Goal: Task Accomplishment & Management: Manage account settings

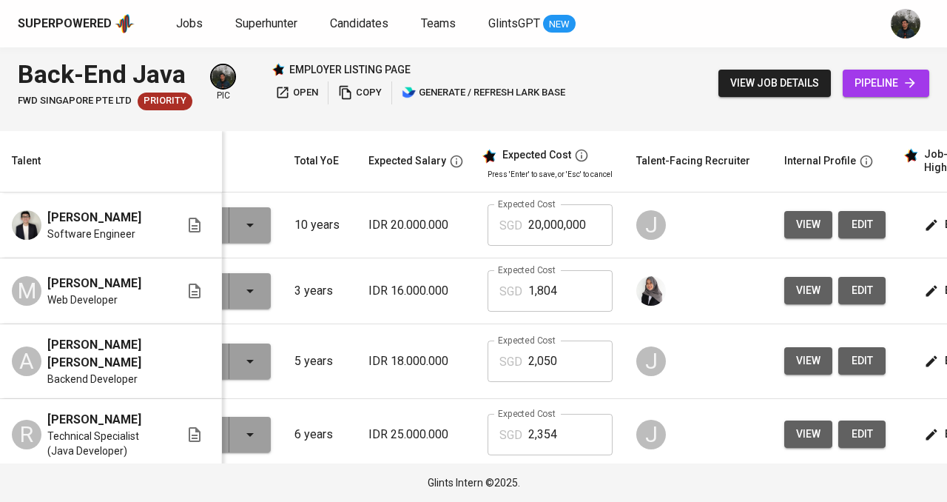
scroll to position [0, 98]
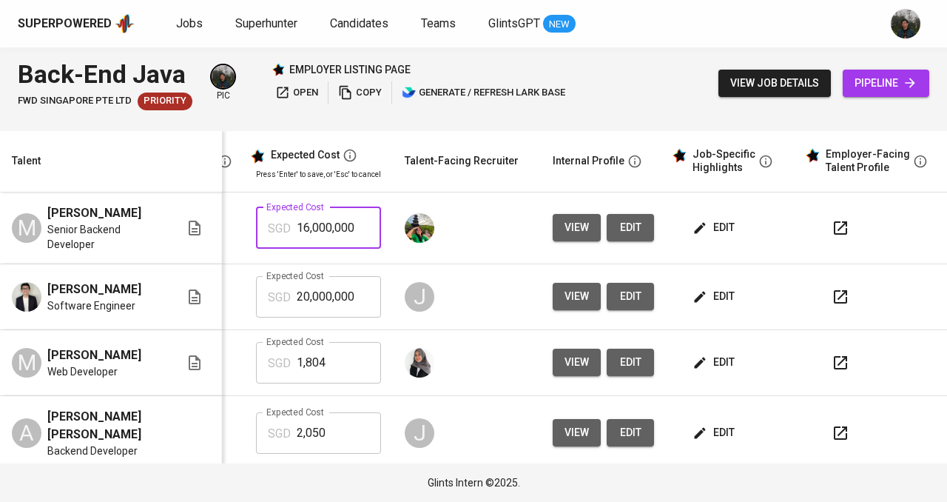
drag, startPoint x: 354, startPoint y: 245, endPoint x: 204, endPoint y: 243, distance: 150.2
click at [204, 243] on tr "M [PERSON_NAME] Senior Backend Developer To Review 3 years IDR 16.000.000 Expec…" at bounding box center [307, 228] width 1282 height 72
type input "1,860"
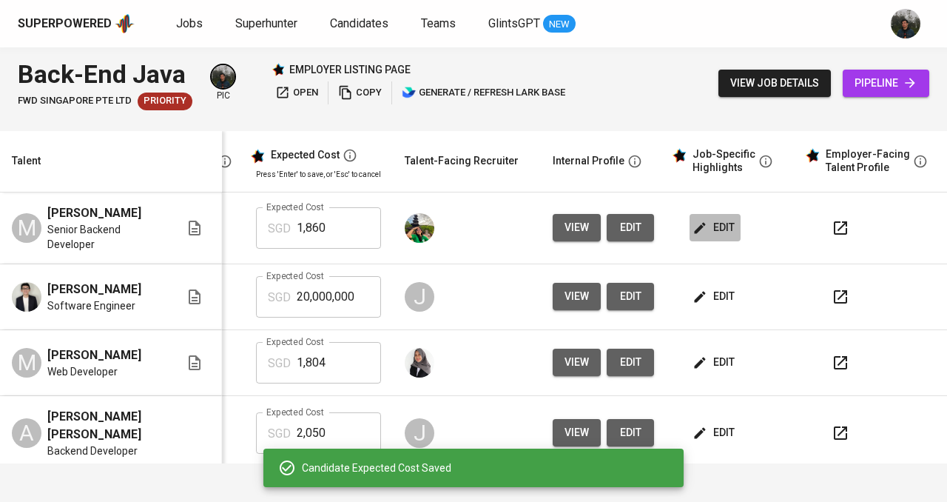
click at [706, 237] on span "edit" at bounding box center [715, 227] width 39 height 19
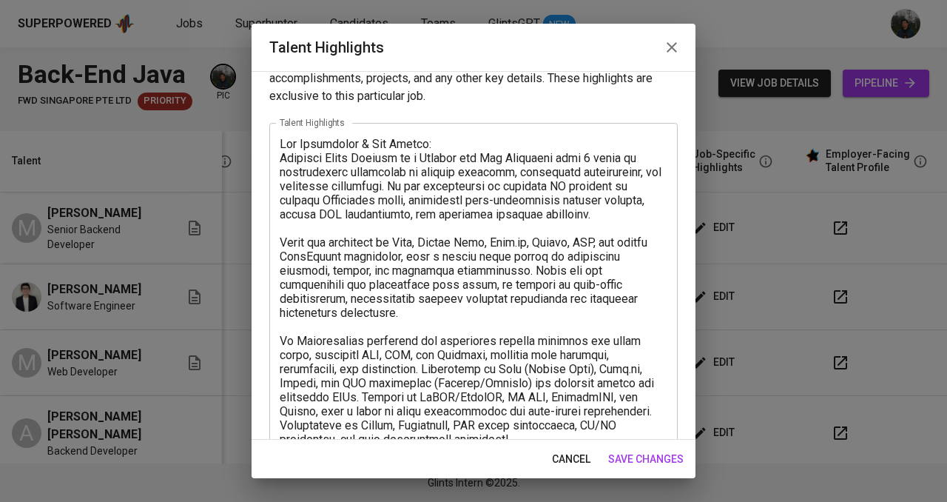
scroll to position [33, 0]
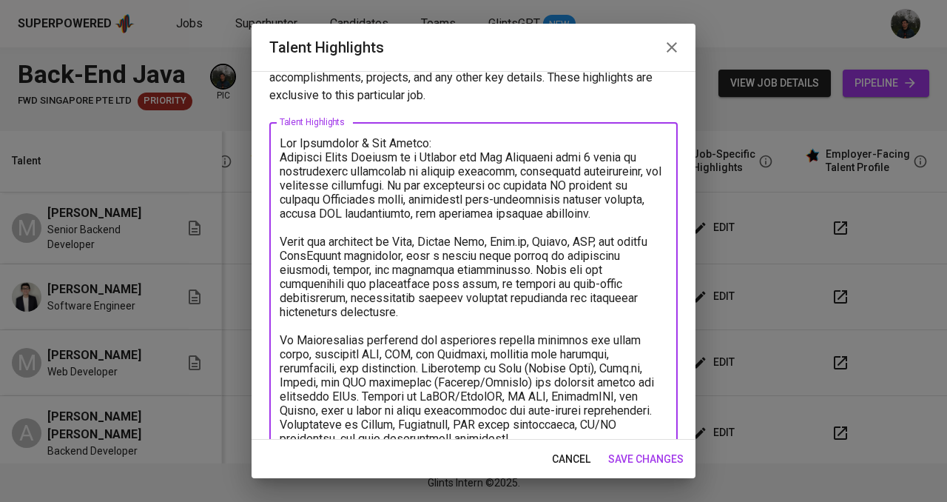
click at [475, 138] on textarea at bounding box center [474, 312] width 388 height 352
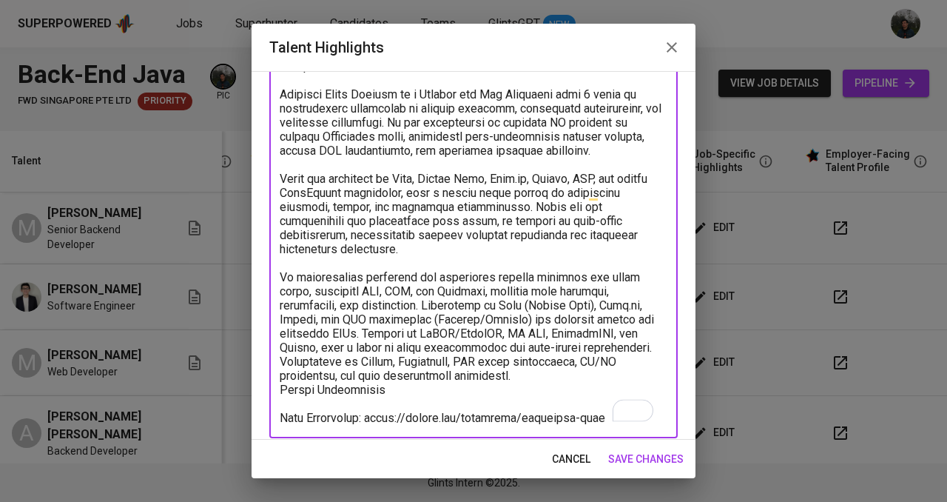
scroll to position [132, 0]
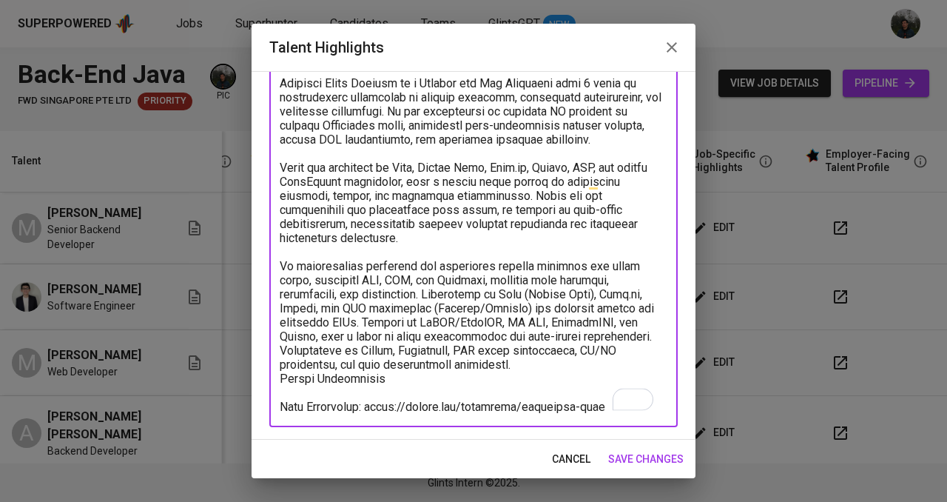
type textarea "Key Highlights & Key Skills: [PERSON_NAME] is a Backend and Web Developer with …"
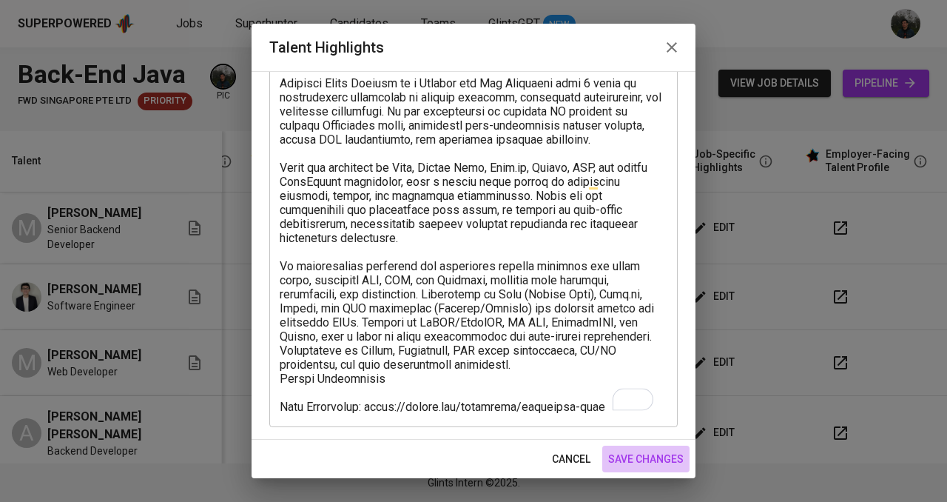
click at [653, 450] on span "save changes" at bounding box center [645, 459] width 75 height 19
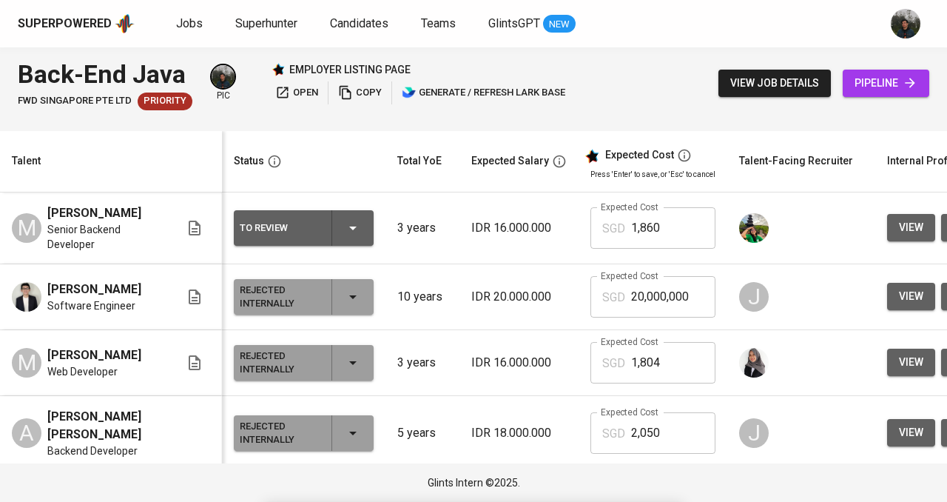
scroll to position [0, 0]
click at [286, 231] on div "To Review" at bounding box center [280, 227] width 80 height 19
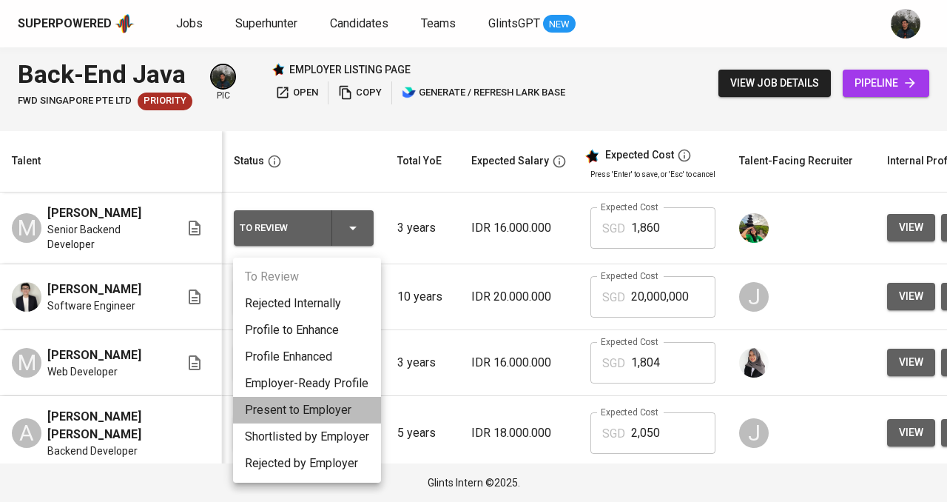
click at [337, 411] on li "Present to Employer" at bounding box center [307, 410] width 148 height 27
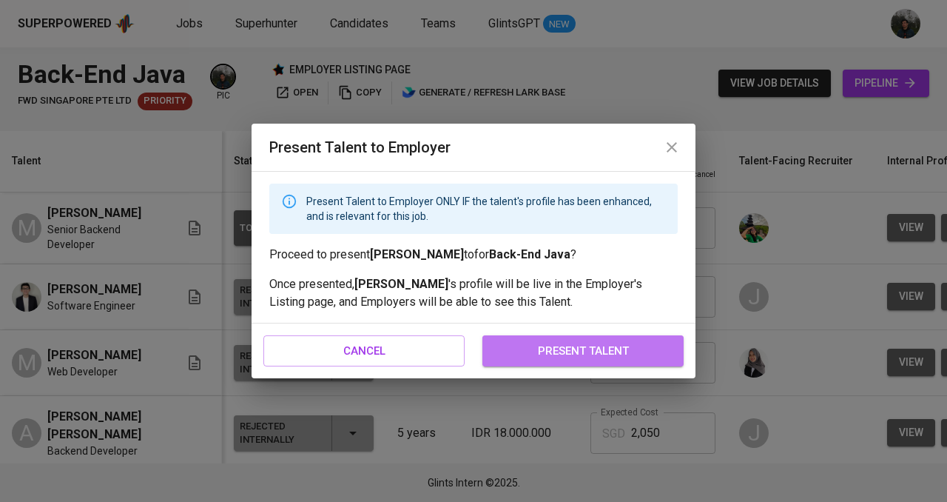
click at [577, 355] on span "present talent" at bounding box center [583, 350] width 169 height 19
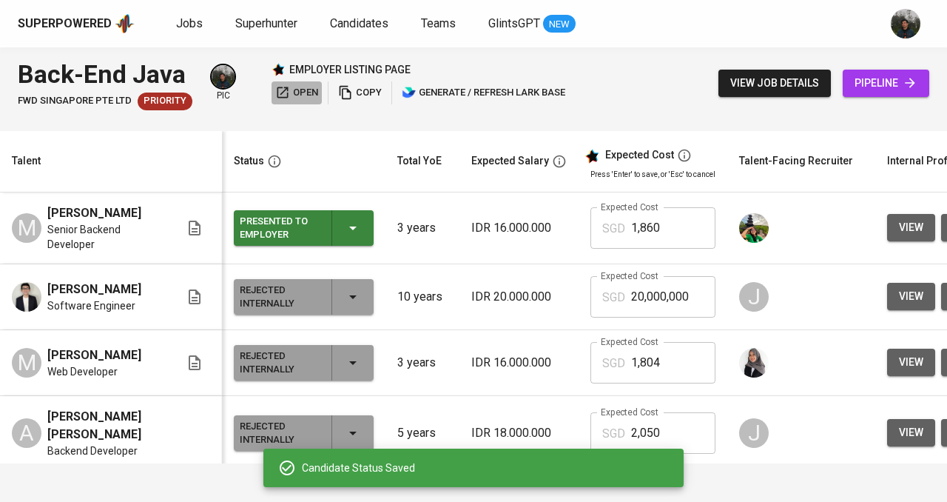
click at [299, 95] on span "open" at bounding box center [296, 92] width 43 height 17
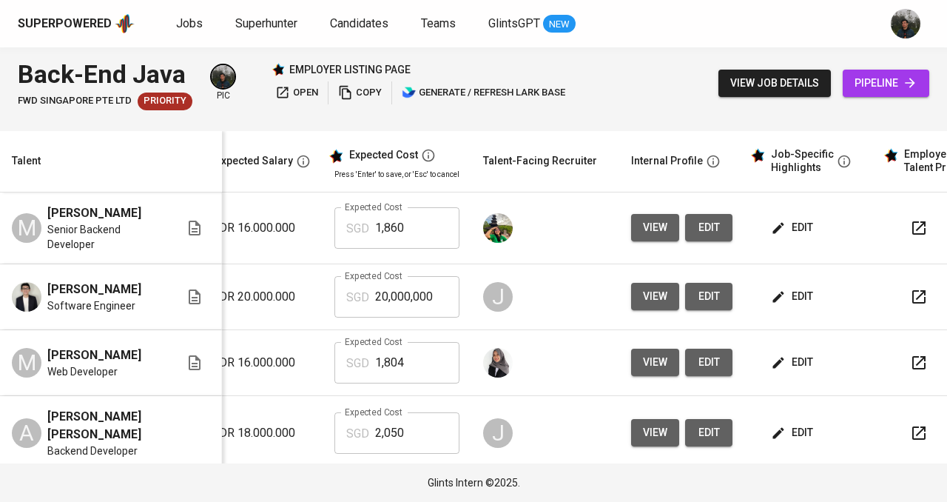
scroll to position [0, 259]
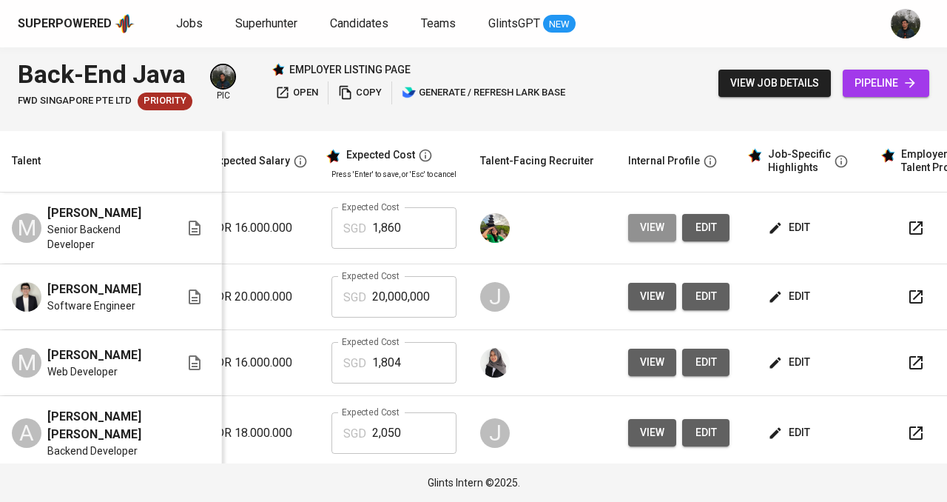
click at [658, 229] on span "view" at bounding box center [652, 227] width 24 height 19
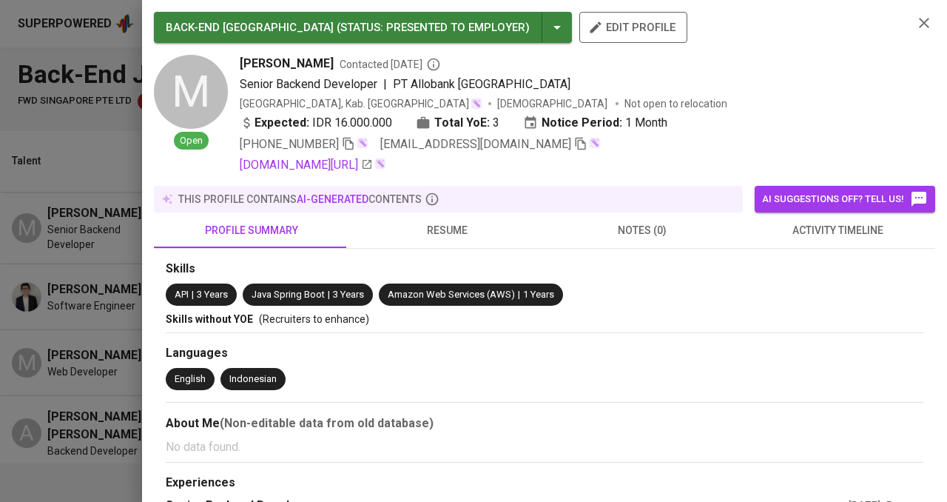
click at [122, 330] on div at bounding box center [473, 251] width 947 height 502
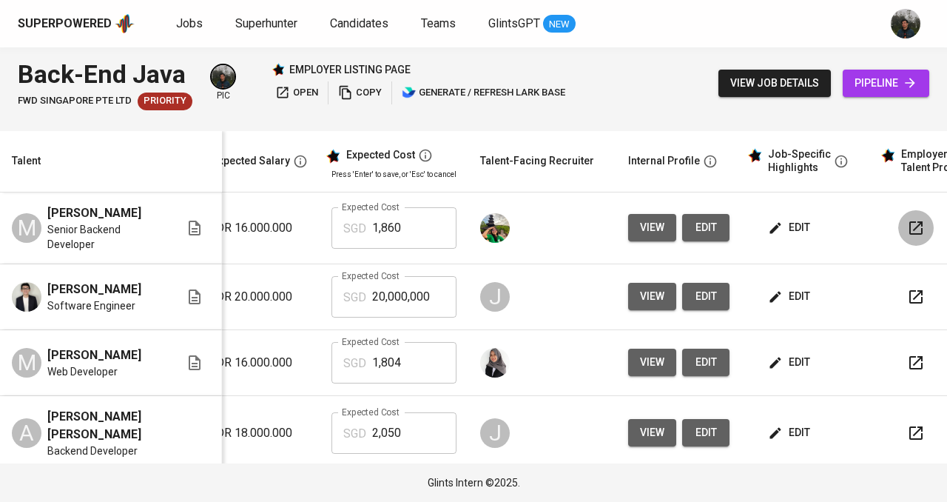
click at [907, 235] on icon "button" at bounding box center [916, 228] width 18 height 18
